Goal: Transaction & Acquisition: Book appointment/travel/reservation

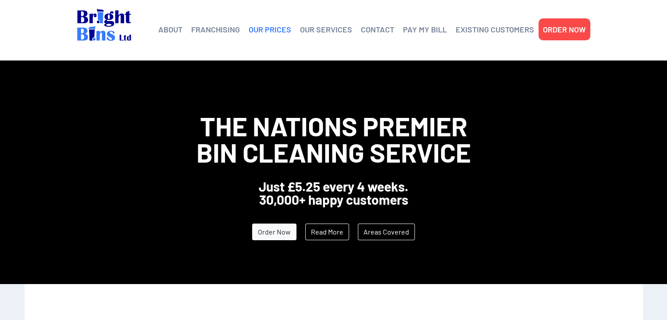
click at [286, 34] on link "OUR PRICES" at bounding box center [270, 29] width 43 height 13
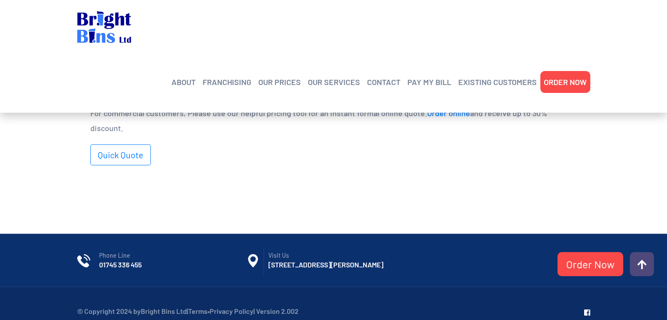
scroll to position [642, 0]
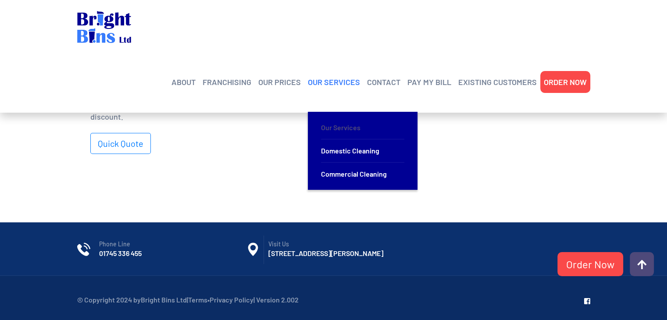
click at [345, 116] on link "Our Services" at bounding box center [362, 127] width 83 height 23
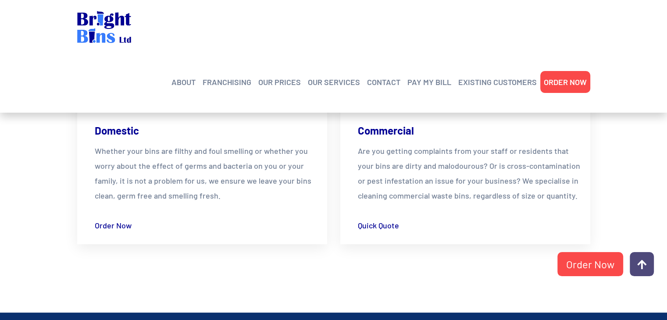
scroll to position [309, 0]
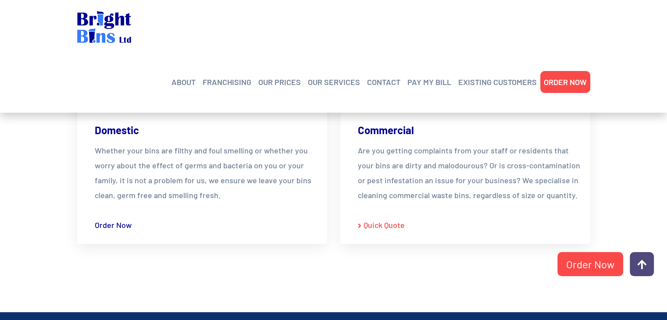
click at [381, 227] on link "Quick Quote" at bounding box center [381, 225] width 47 height 15
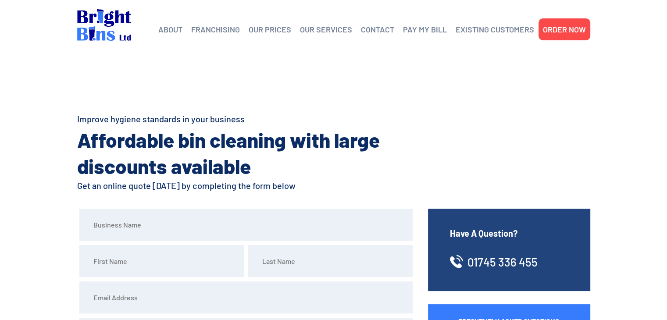
click at [381, 227] on input "text" at bounding box center [245, 225] width 333 height 32
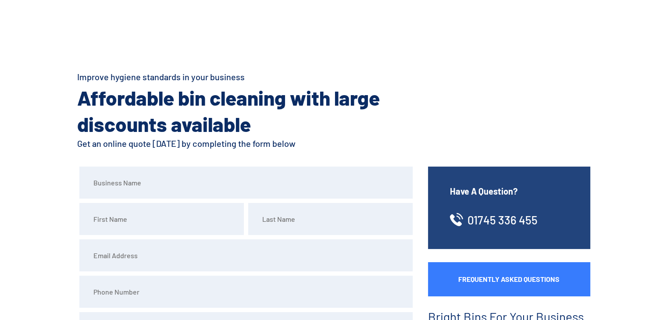
scroll to position [29, 0]
